Goal: Contribute content: Add original content to the website for others to see

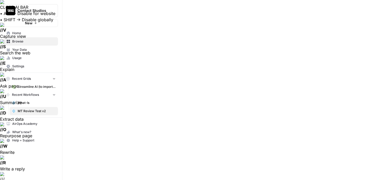
click at [23, 87] on span "Streamline AI (to import) - Streamline AI Import.csv" at bounding box center [37, 87] width 38 height 5
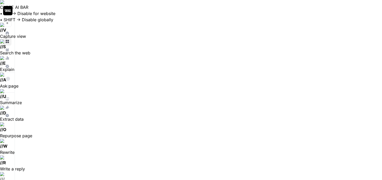
scroll to position [443, 258]
